Goal: Transaction & Acquisition: Purchase product/service

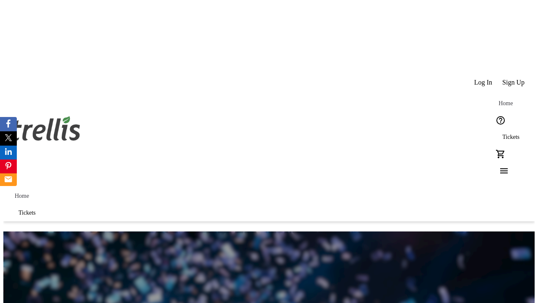
click at [503, 134] on span "Tickets" at bounding box center [511, 137] width 17 height 7
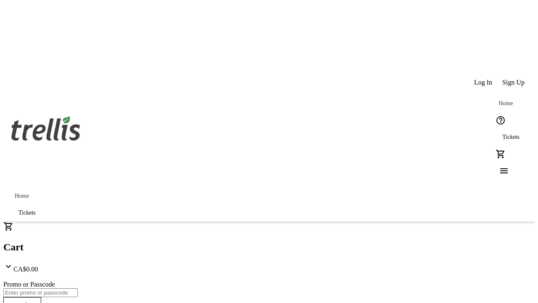
type input "1"
type input "UNLOCK"
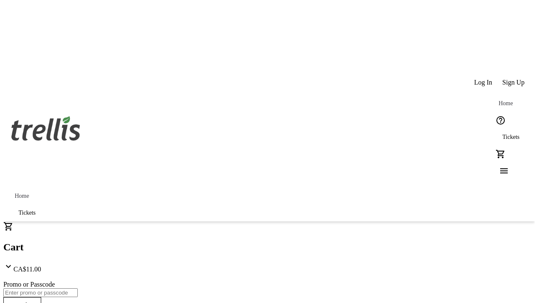
type input "5"
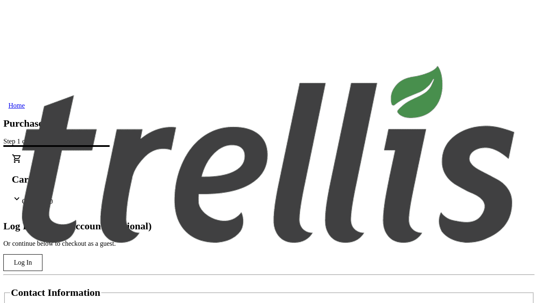
type input "[PERSON_NAME][EMAIL_ADDRESS][DOMAIN_NAME]"
type input "[PERSON_NAME]"
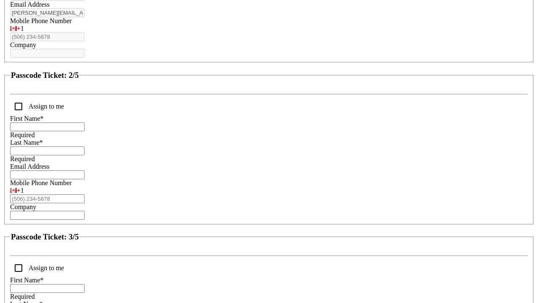
scroll to position [347, 0]
